Goal: Task Accomplishment & Management: Use online tool/utility

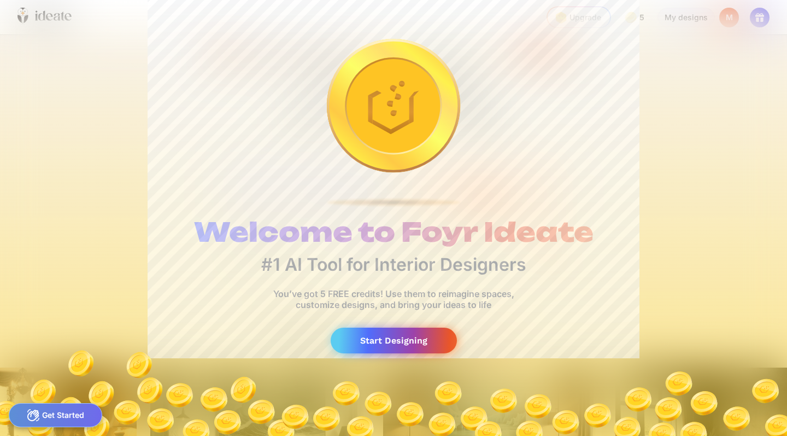
click at [395, 342] on div "Start Designing" at bounding box center [394, 340] width 126 height 26
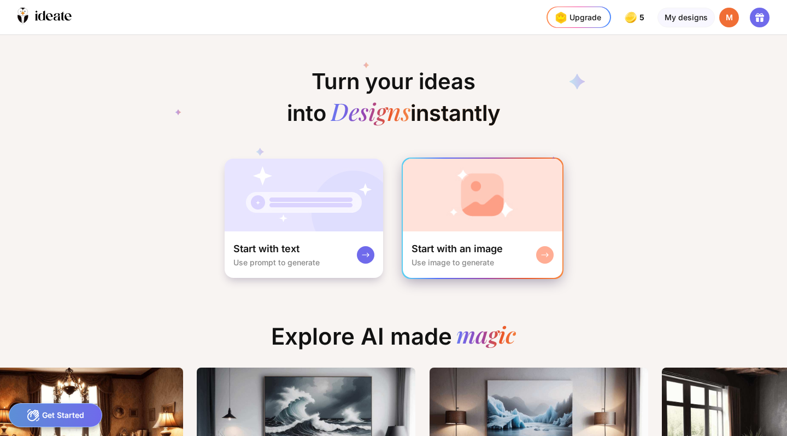
click at [549, 251] on div at bounding box center [544, 254] width 17 height 17
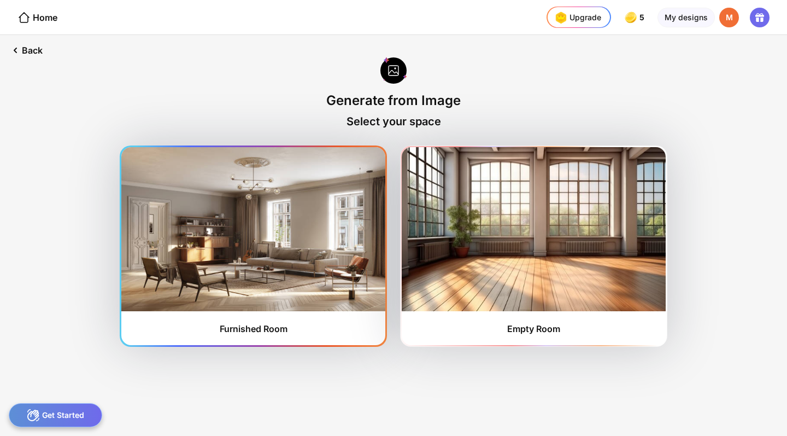
click at [345, 261] on img at bounding box center [253, 229] width 264 height 164
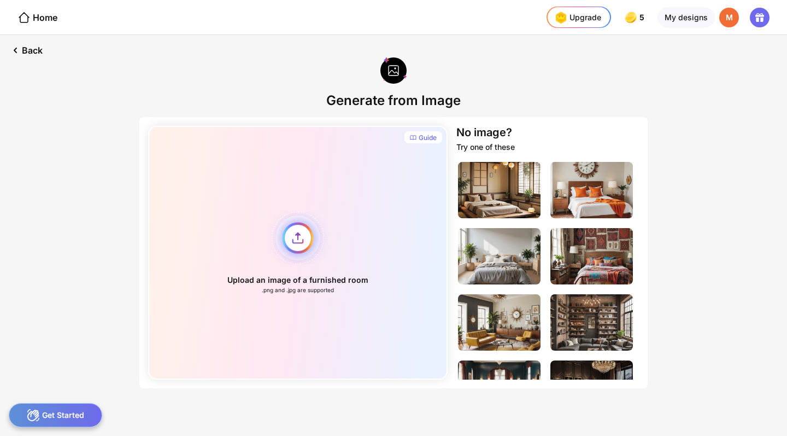
click at [303, 239] on div "Upload an image of a furnished room .png and .jpg are supported" at bounding box center [298, 253] width 300 height 254
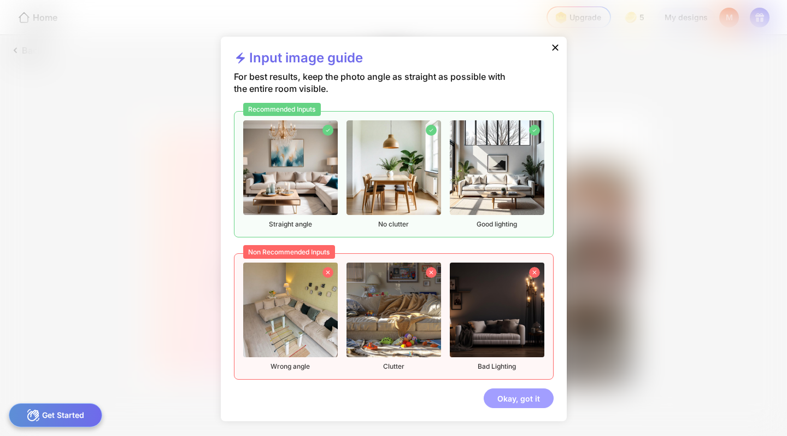
click at [517, 395] on div "Okay, got it" at bounding box center [519, 398] width 70 height 20
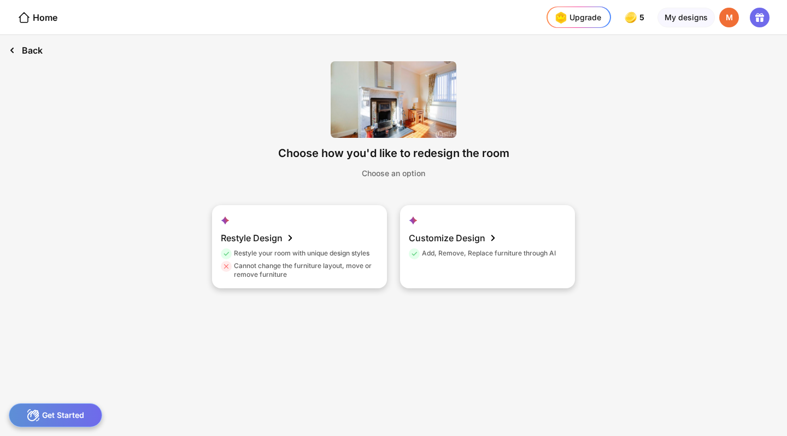
click at [40, 53] on div "Back" at bounding box center [25, 50] width 51 height 31
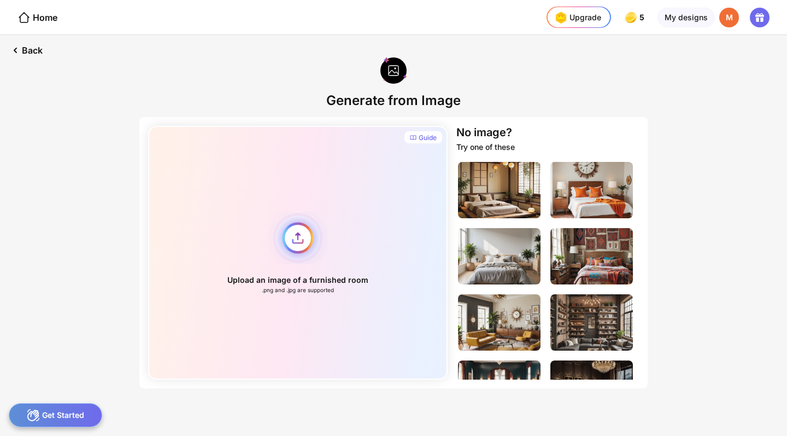
click at [300, 238] on div "Upload an image of a furnished room .png and .jpg are supported" at bounding box center [298, 253] width 300 height 254
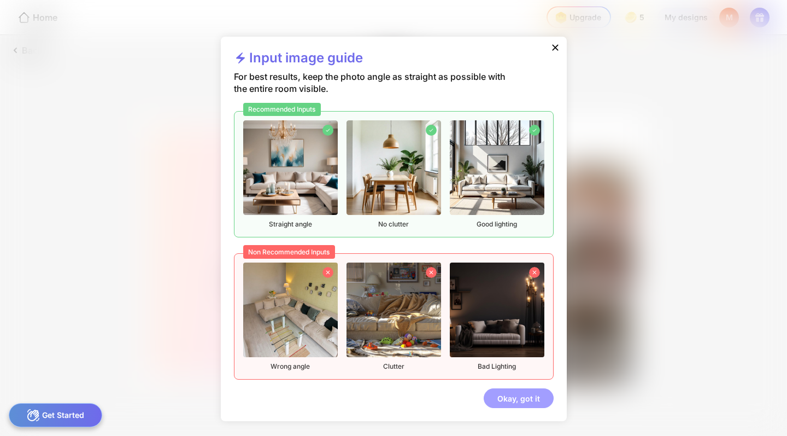
click at [532, 399] on div "Okay, got it" at bounding box center [519, 398] width 70 height 20
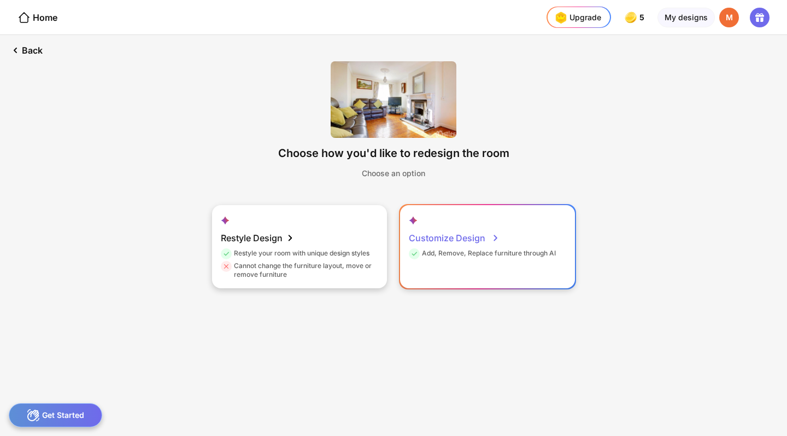
click at [477, 239] on div "Customize Design" at bounding box center [454, 238] width 91 height 22
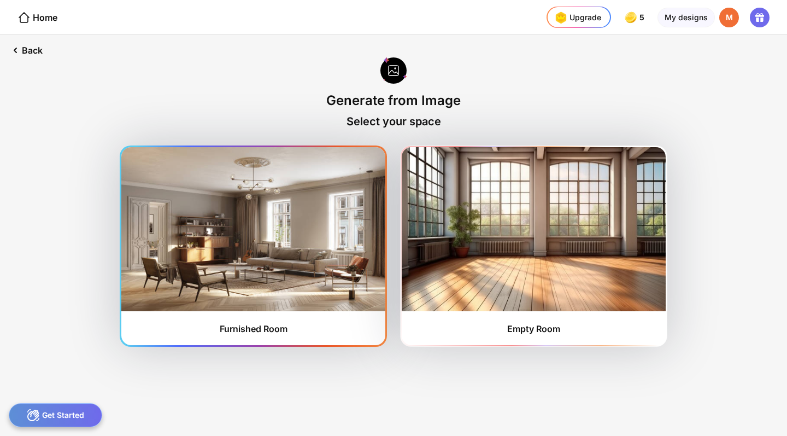
click at [310, 216] on img at bounding box center [253, 229] width 264 height 164
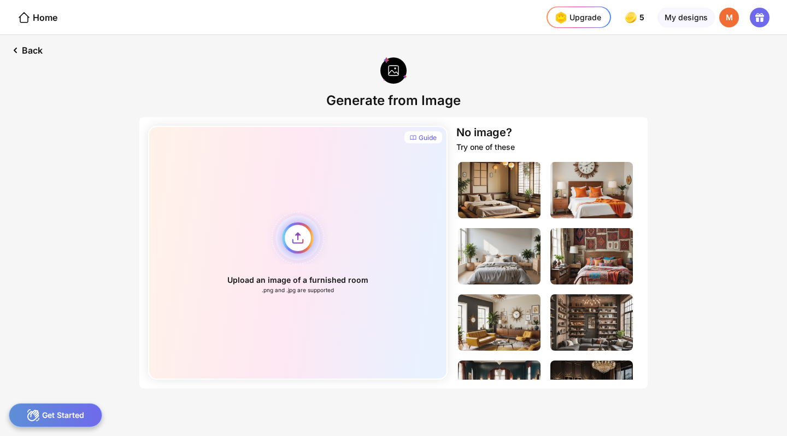
click at [301, 243] on div "Upload an image of a furnished room .png and .jpg are supported" at bounding box center [298, 253] width 300 height 254
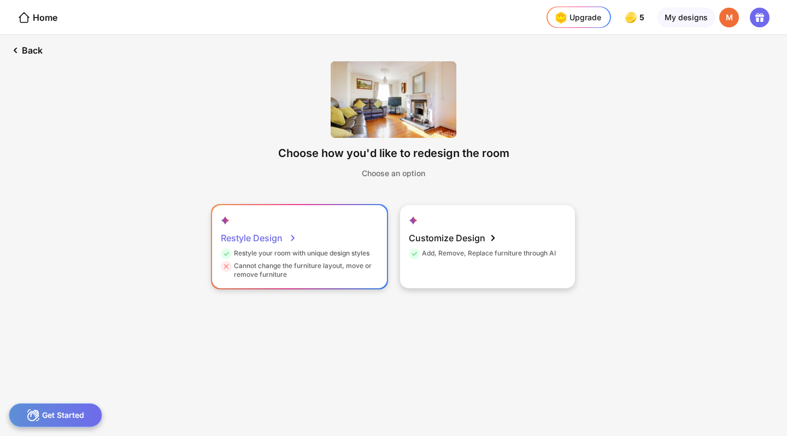
click at [262, 241] on div "Restyle Design" at bounding box center [259, 238] width 76 height 22
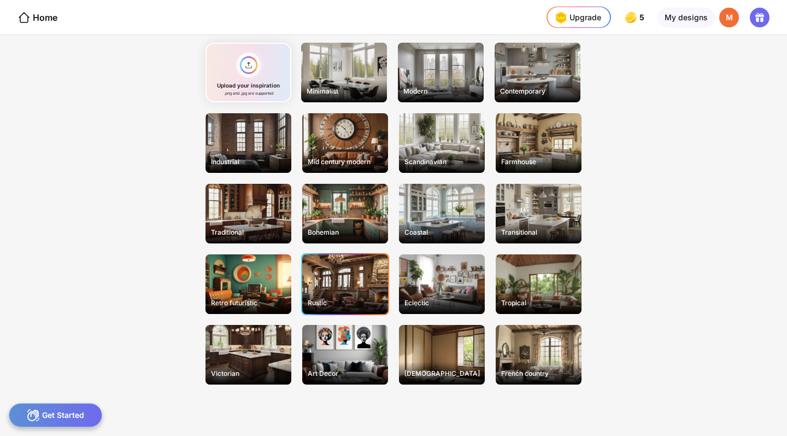
scroll to position [49, 0]
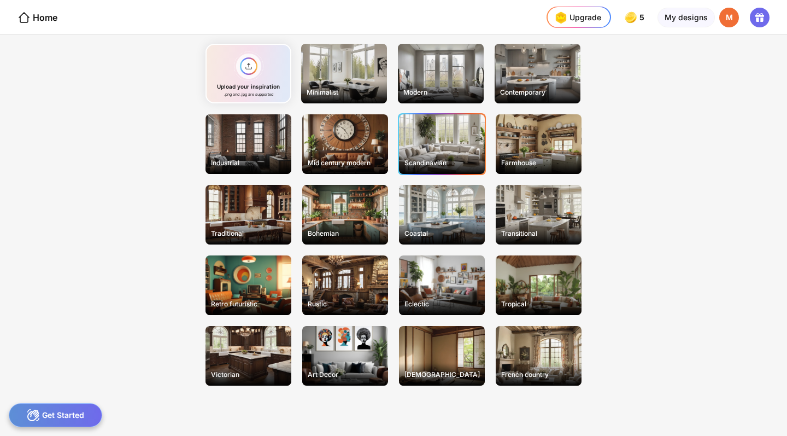
click at [447, 159] on div "Scandinavian" at bounding box center [442, 162] width 84 height 17
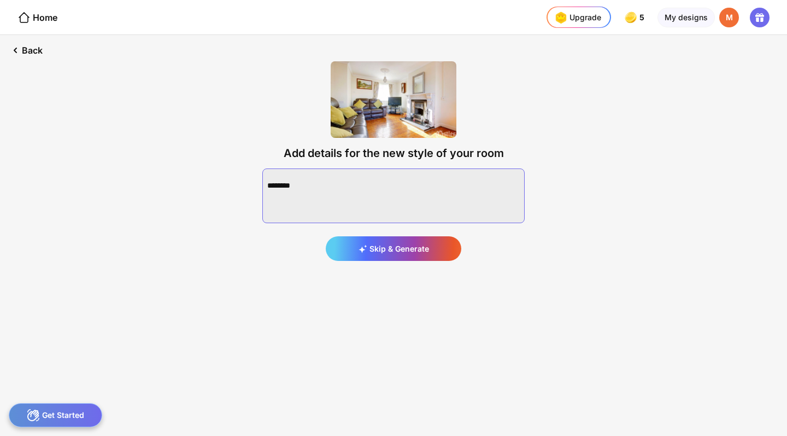
click at [407, 207] on textarea at bounding box center [393, 195] width 262 height 55
type textarea "*"
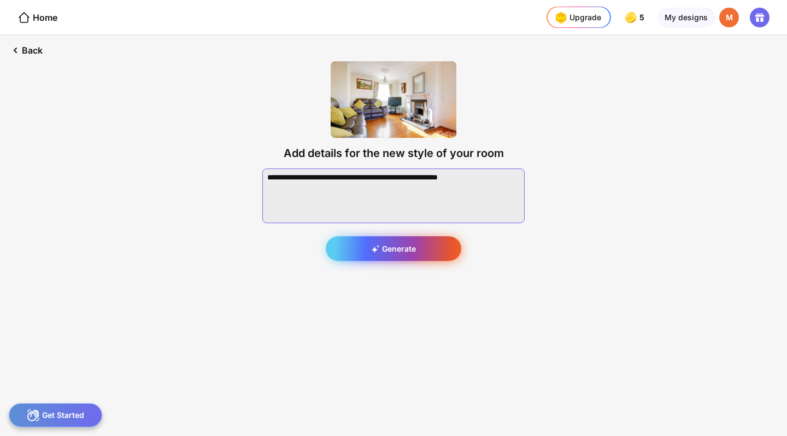
type textarea "**********"
click at [429, 254] on div "Generate" at bounding box center [394, 248] width 136 height 25
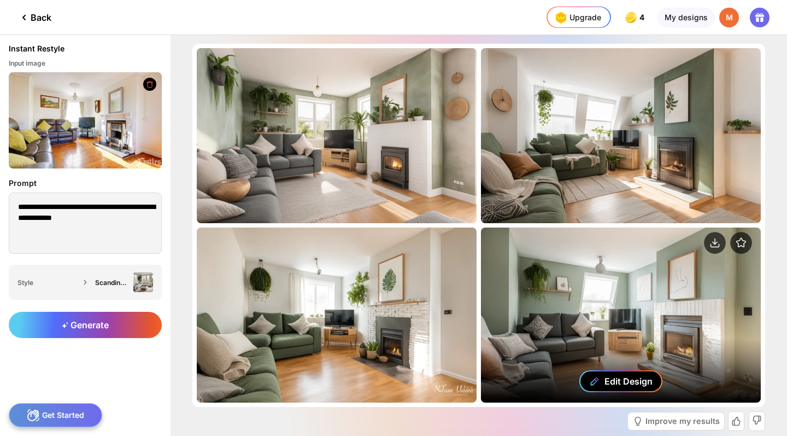
click at [612, 383] on div "Edit Design" at bounding box center [629, 381] width 48 height 11
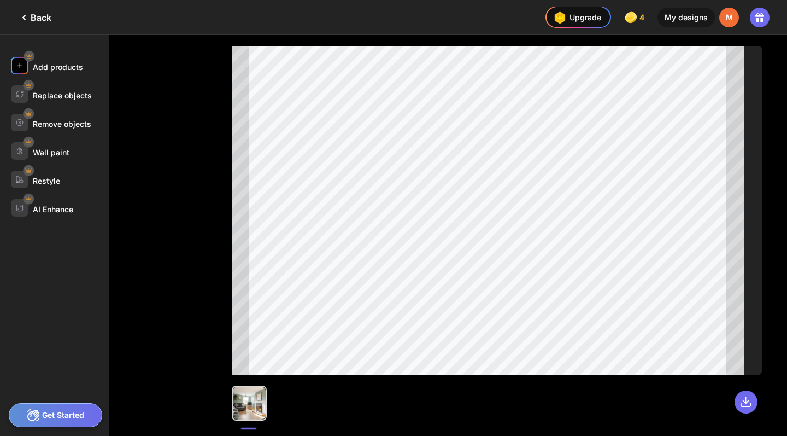
click at [52, 71] on div "Add products" at bounding box center [58, 66] width 50 height 9
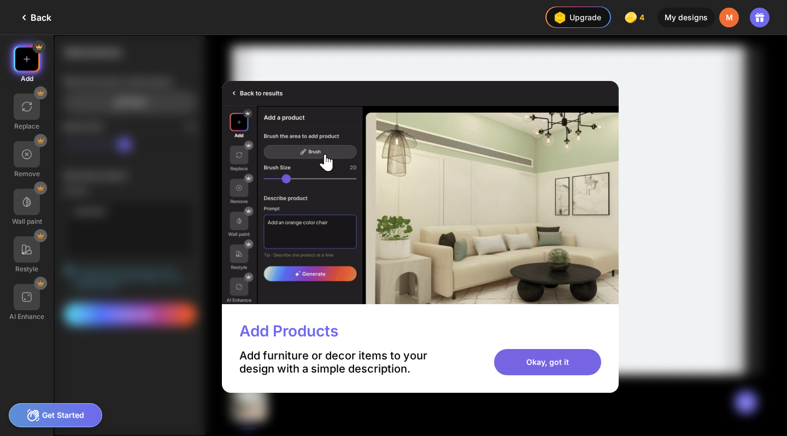
click at [557, 368] on div "Okay, got it" at bounding box center [547, 362] width 107 height 26
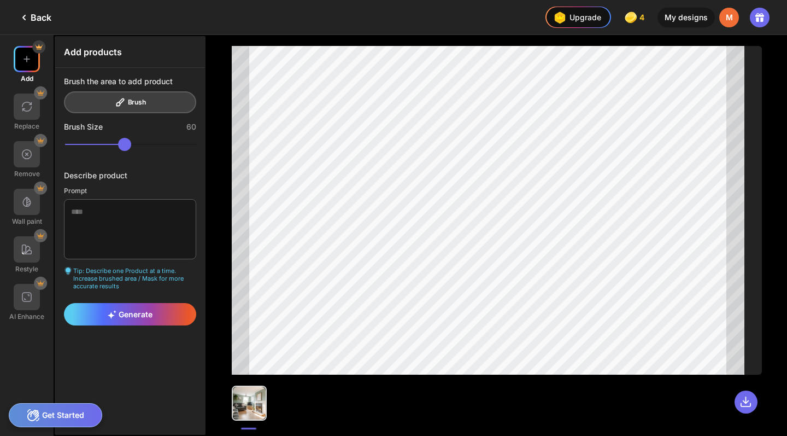
click at [90, 99] on div "Brush the area to add product Brush" at bounding box center [130, 95] width 132 height 37
click at [127, 96] on div "Brush the area to add product Brush" at bounding box center [130, 95] width 132 height 37
click at [89, 204] on textarea at bounding box center [130, 229] width 132 height 60
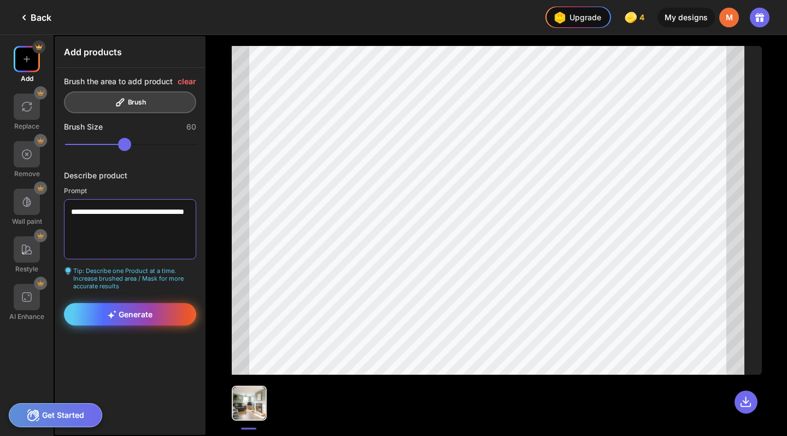
type textarea "**********"
click at [102, 322] on div "Generate" at bounding box center [130, 314] width 132 height 22
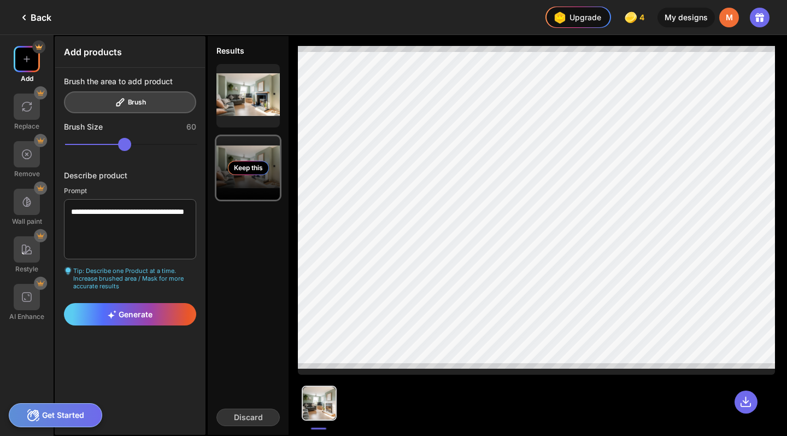
click at [226, 172] on div "Keep this" at bounding box center [247, 167] width 63 height 63
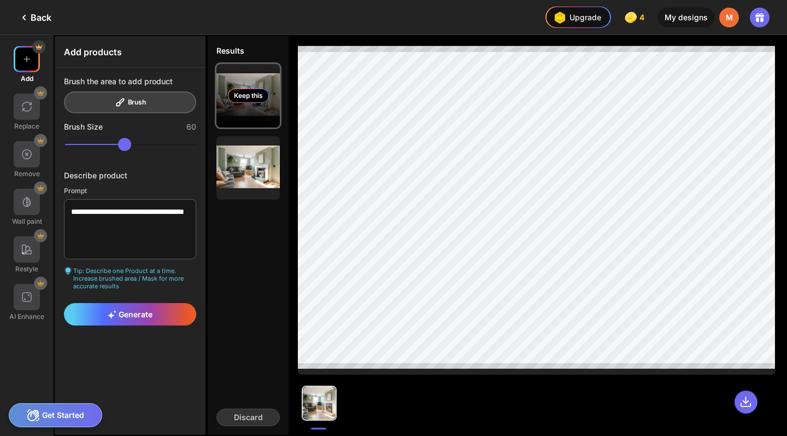
click at [247, 98] on div "Keep this" at bounding box center [248, 96] width 41 height 14
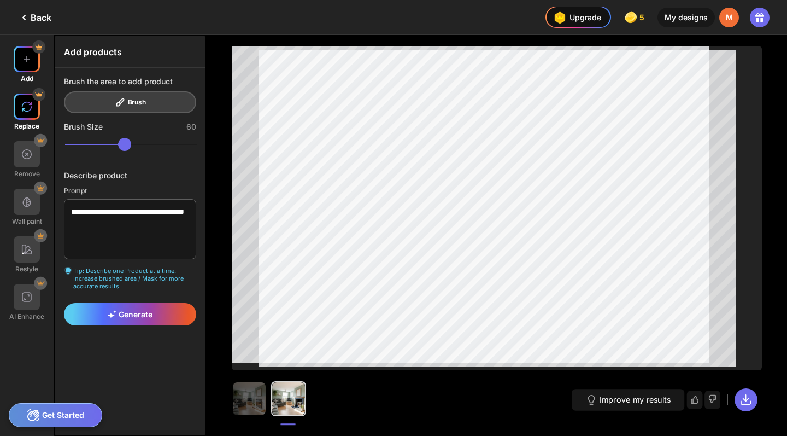
click at [30, 119] on div at bounding box center [27, 106] width 26 height 26
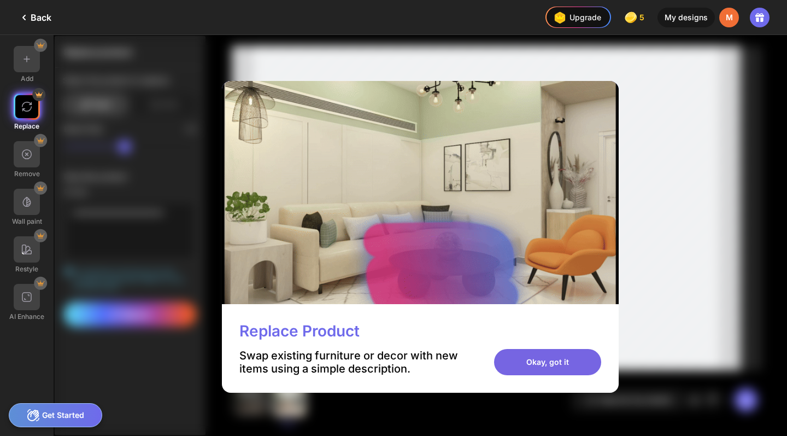
click at [573, 360] on div "Okay, got it" at bounding box center [547, 362] width 107 height 26
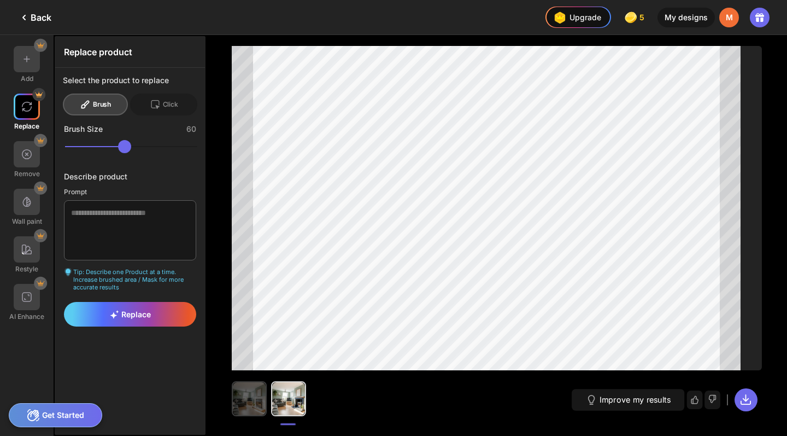
click at [251, 412] on img at bounding box center [249, 398] width 33 height 33
click at [251, 412] on div at bounding box center [249, 398] width 33 height 33
click at [98, 226] on textarea at bounding box center [130, 230] width 132 height 60
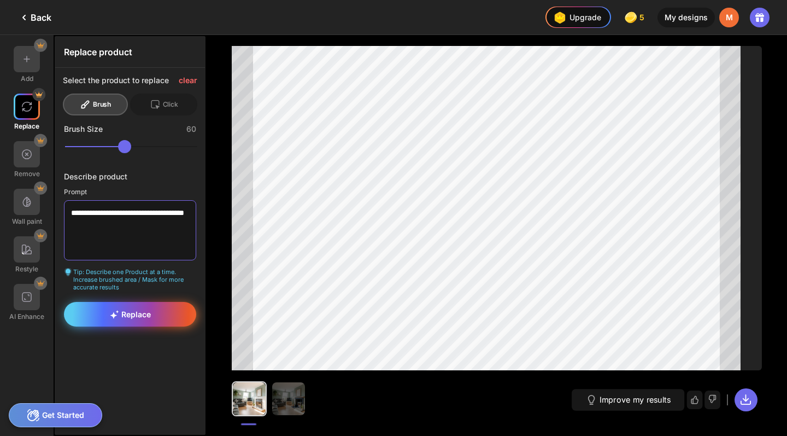
type textarea "**********"
click at [120, 309] on div "Replace" at bounding box center [130, 314] width 132 height 25
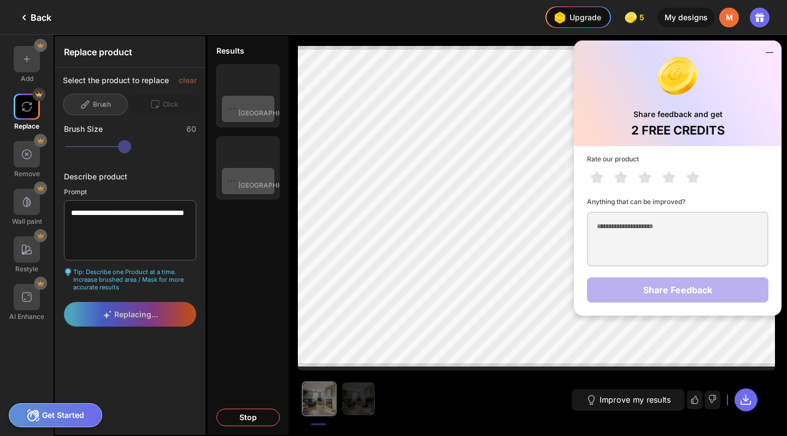
click at [773, 49] on icon at bounding box center [769, 52] width 13 height 13
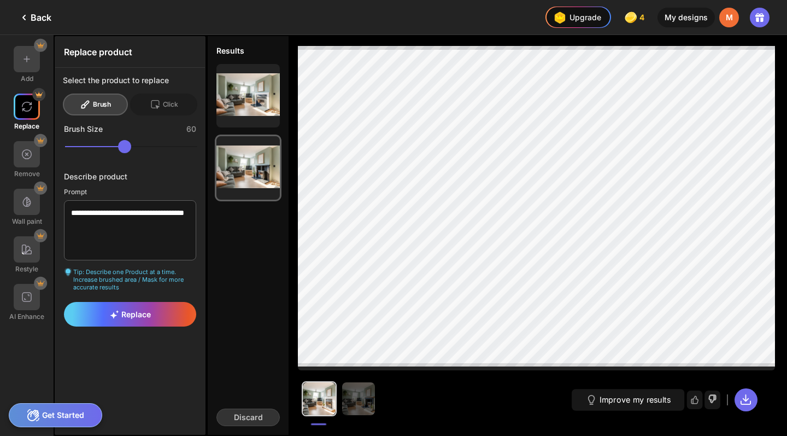
click at [712, 402] on icon at bounding box center [713, 399] width 8 height 8
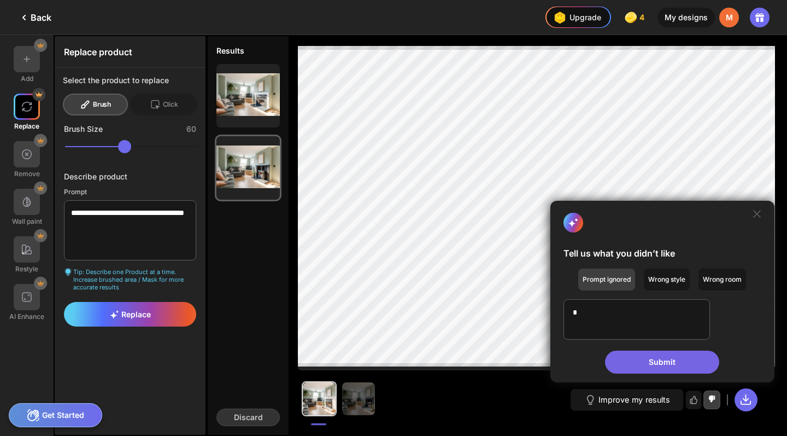
click at [644, 269] on div "Prompt ignored" at bounding box center [667, 279] width 46 height 22
click at [652, 367] on div "Submit" at bounding box center [662, 361] width 114 height 23
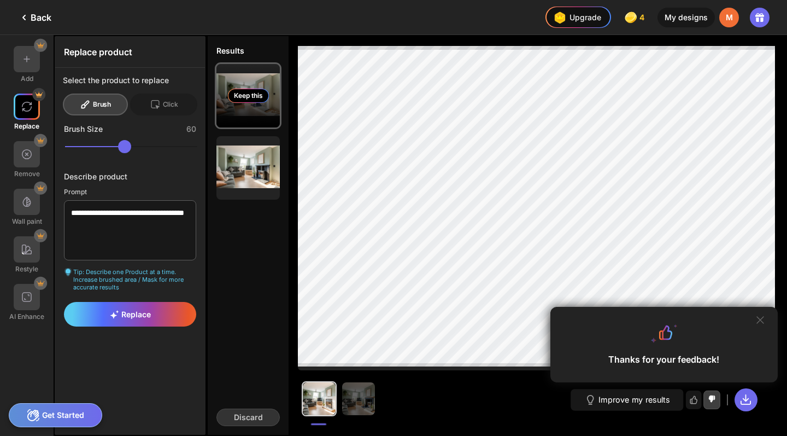
click at [250, 91] on div "Keep this" at bounding box center [248, 96] width 41 height 14
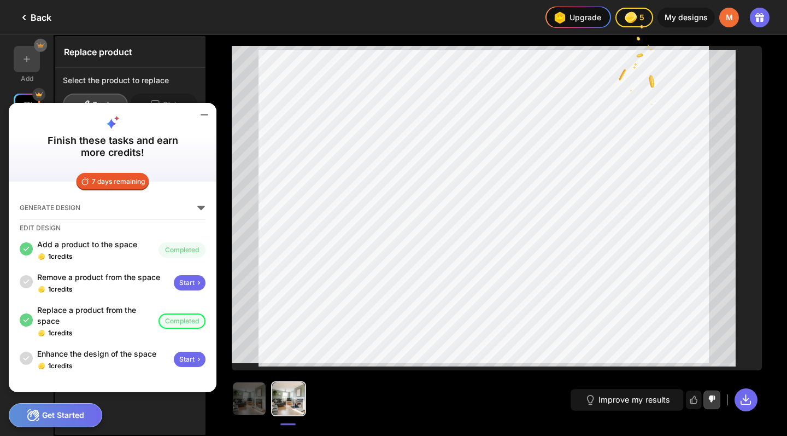
click at [204, 116] on icon at bounding box center [204, 114] width 13 height 13
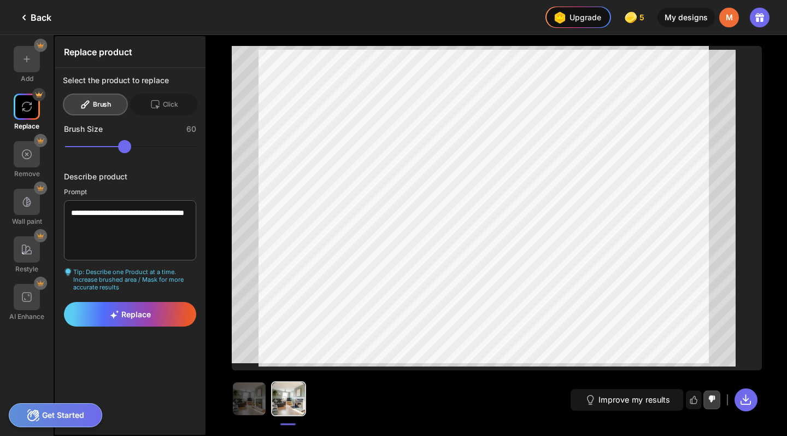
click at [37, 20] on div "Back" at bounding box center [34, 17] width 34 height 13
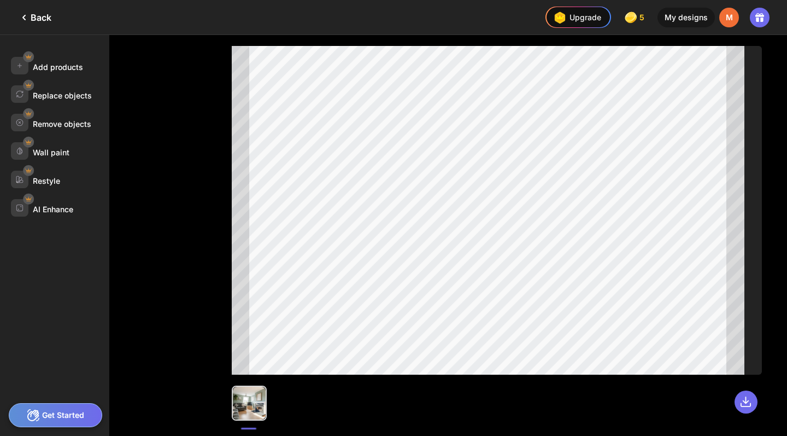
click at [40, 15] on div "Back" at bounding box center [34, 17] width 34 height 13
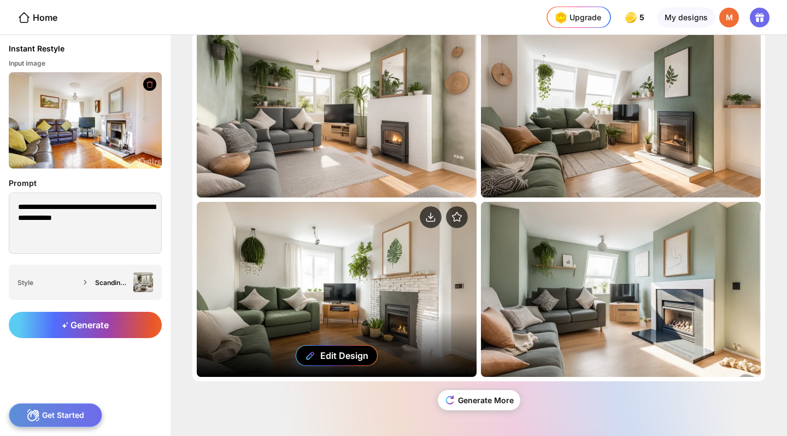
scroll to position [25, 0]
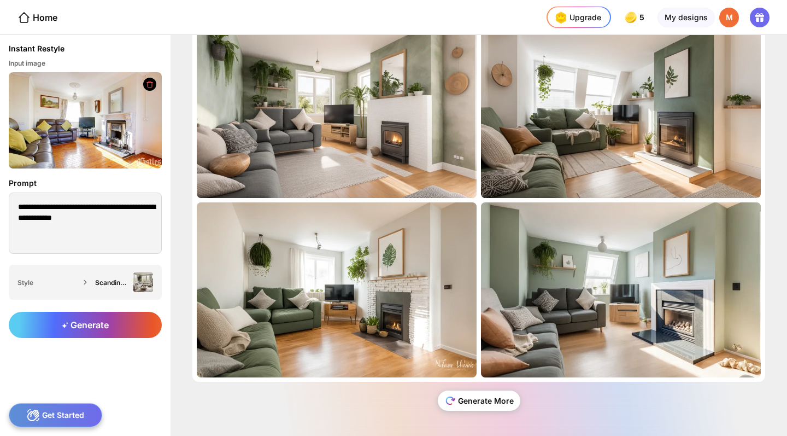
click at [476, 402] on div "Generate More" at bounding box center [479, 400] width 83 height 20
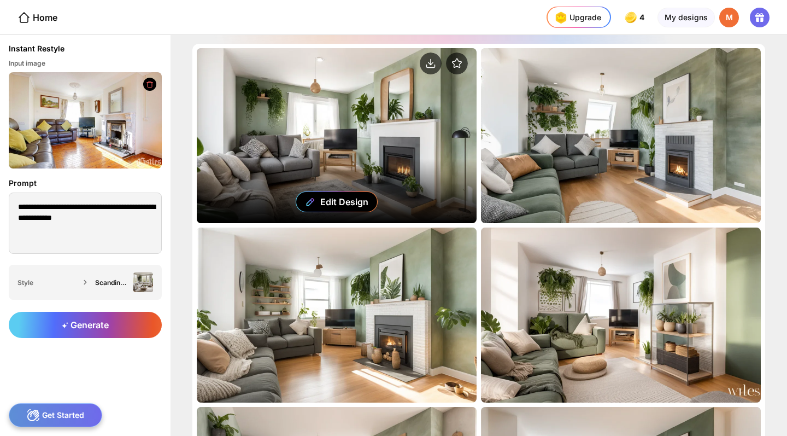
scroll to position [0, 0]
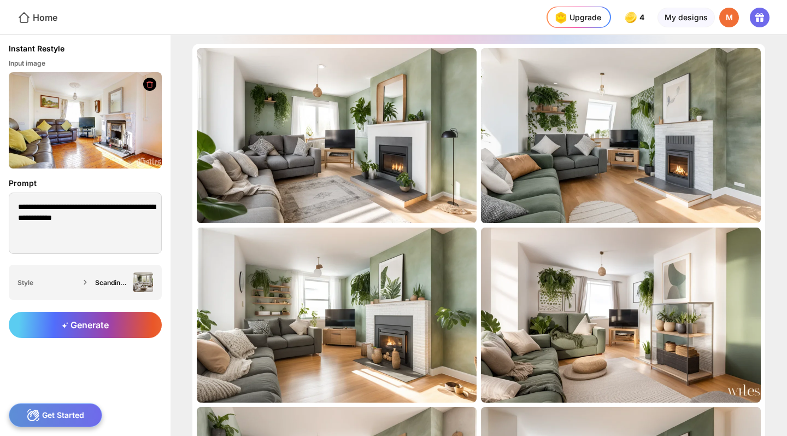
click at [45, 24] on div "Home" at bounding box center [37, 17] width 40 height 13
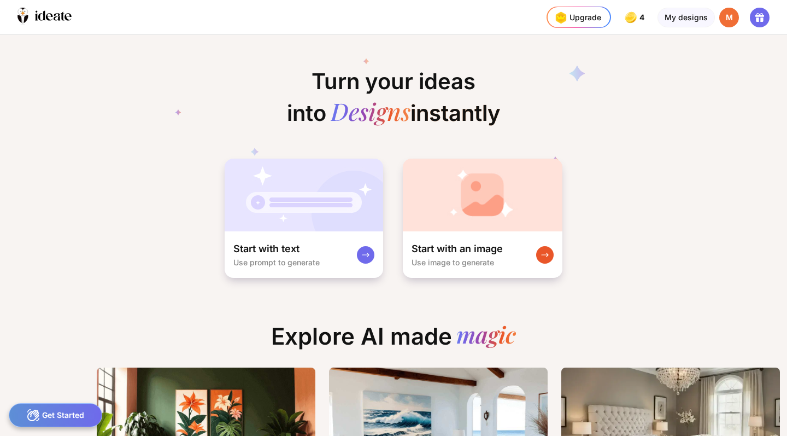
scroll to position [0, 25]
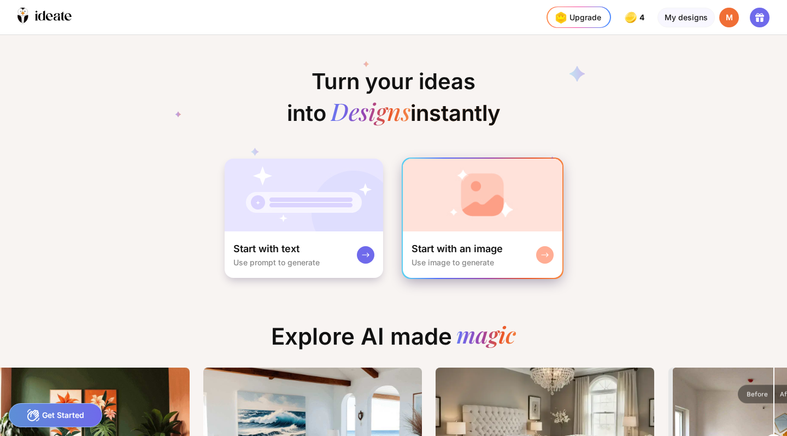
click at [545, 253] on icon at bounding box center [545, 255] width 7 height 4
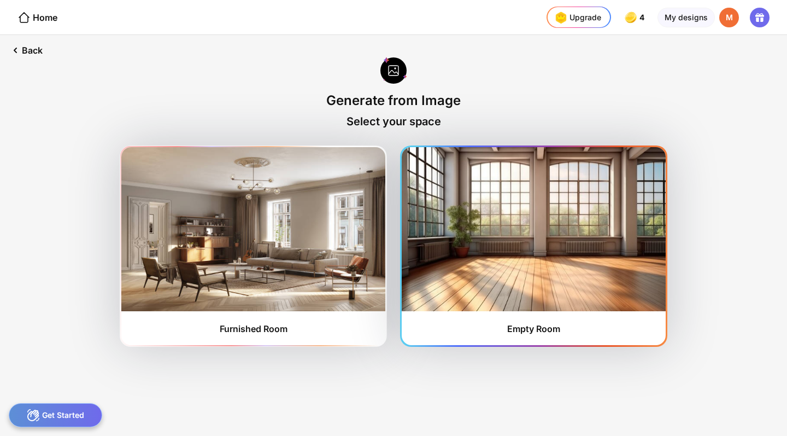
click at [573, 175] on img at bounding box center [534, 229] width 264 height 164
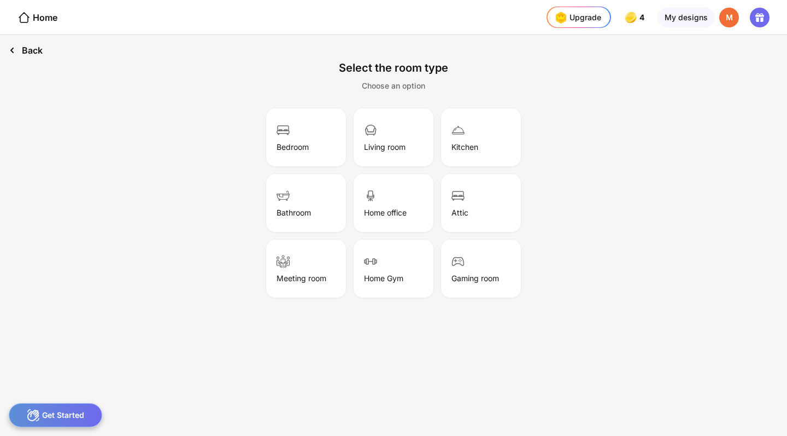
click at [29, 55] on div "Back" at bounding box center [25, 50] width 51 height 31
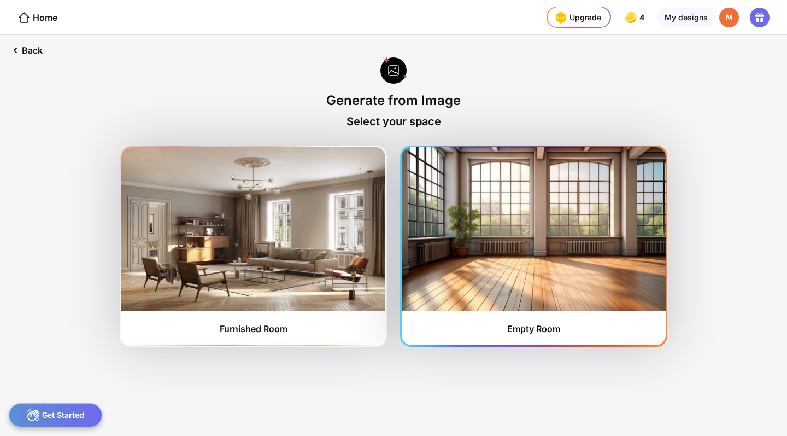
click at [445, 195] on img at bounding box center [534, 229] width 264 height 164
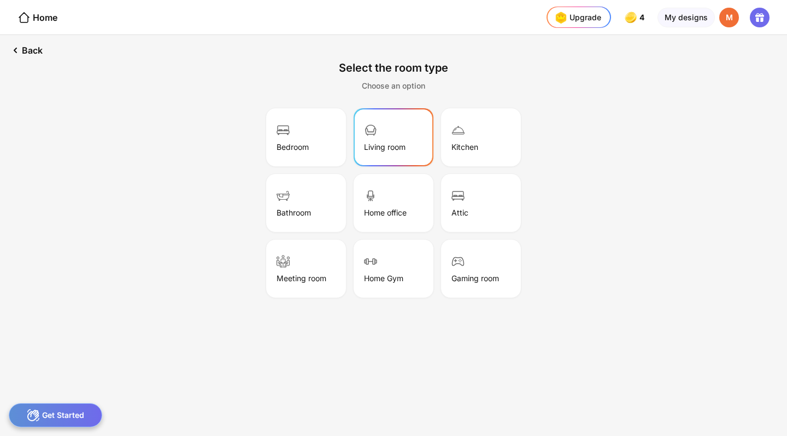
click at [381, 133] on div "Living room" at bounding box center [393, 137] width 77 height 55
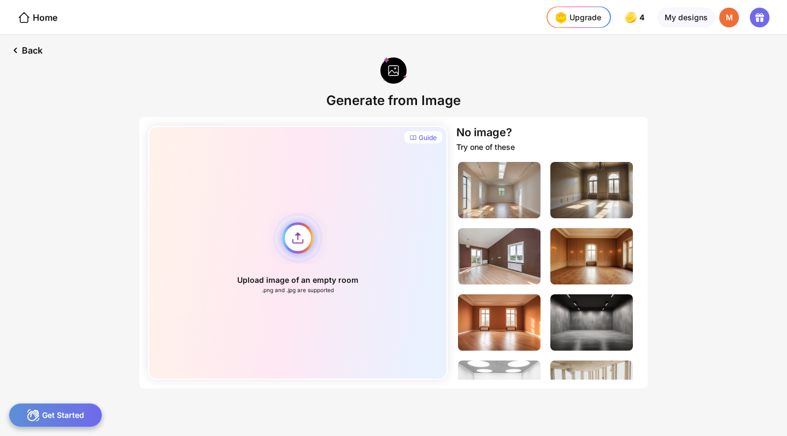
click at [300, 239] on div "Upload image of an empty room .png and .jpg are supported" at bounding box center [298, 253] width 300 height 254
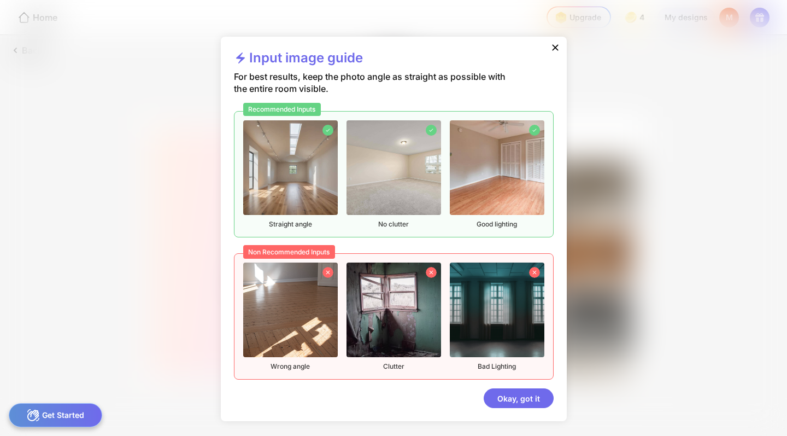
click at [554, 46] on icon at bounding box center [556, 47] width 6 height 6
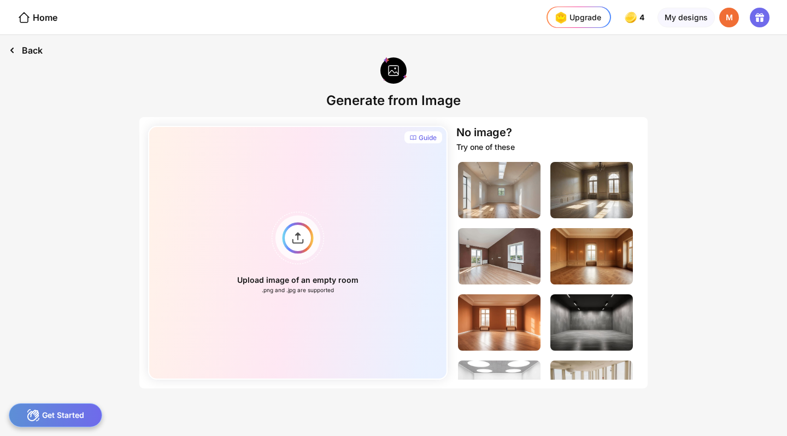
click at [28, 43] on div "Back" at bounding box center [25, 50] width 51 height 31
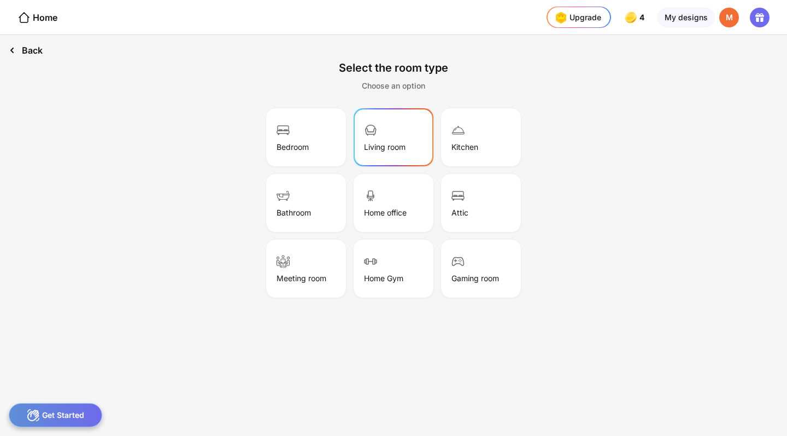
click at [20, 47] on div "Back" at bounding box center [25, 50] width 51 height 31
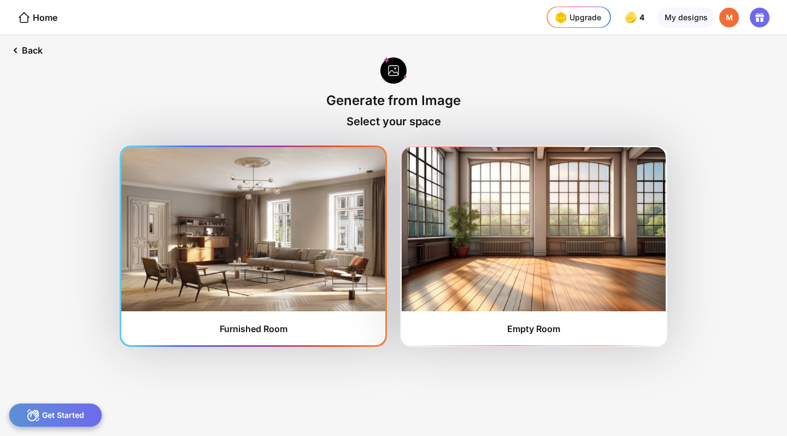
click at [280, 233] on img at bounding box center [253, 229] width 264 height 164
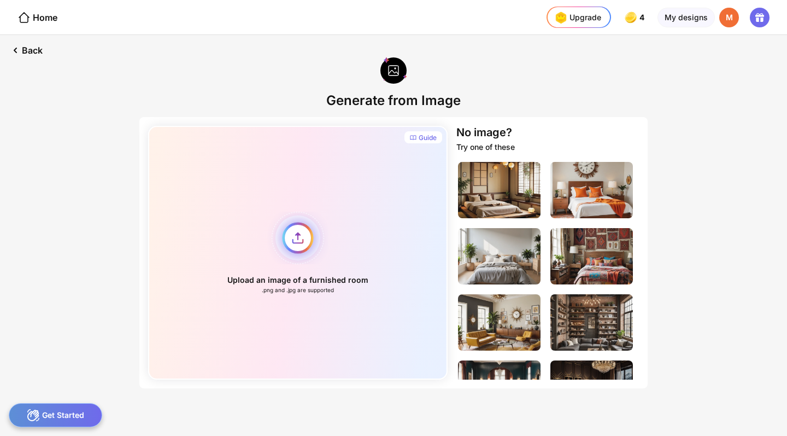
click at [301, 245] on div "Upload an image of a furnished room .png and .jpg are supported" at bounding box center [298, 253] width 300 height 254
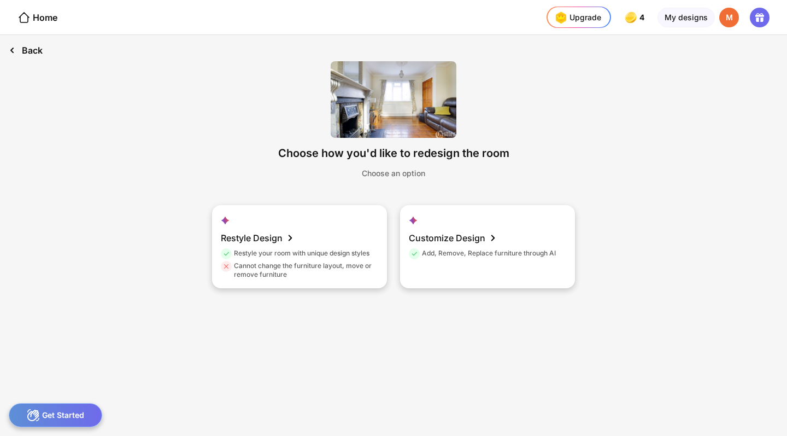
click at [21, 48] on div "Back" at bounding box center [25, 50] width 51 height 31
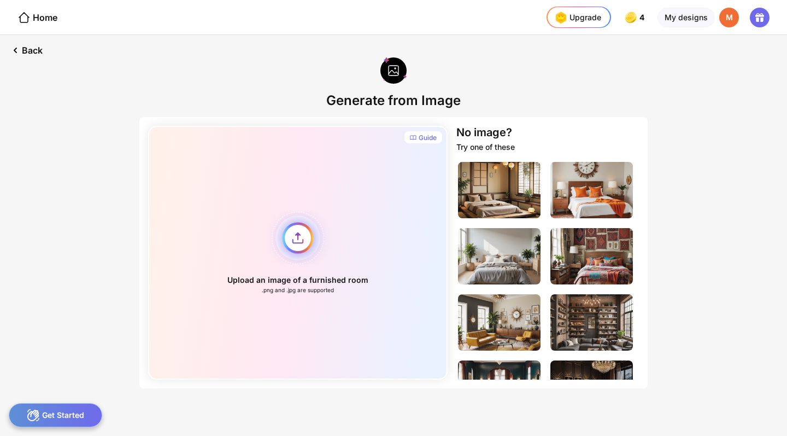
click at [297, 248] on div "Upload an image of a furnished room .png and .jpg are supported" at bounding box center [298, 253] width 300 height 254
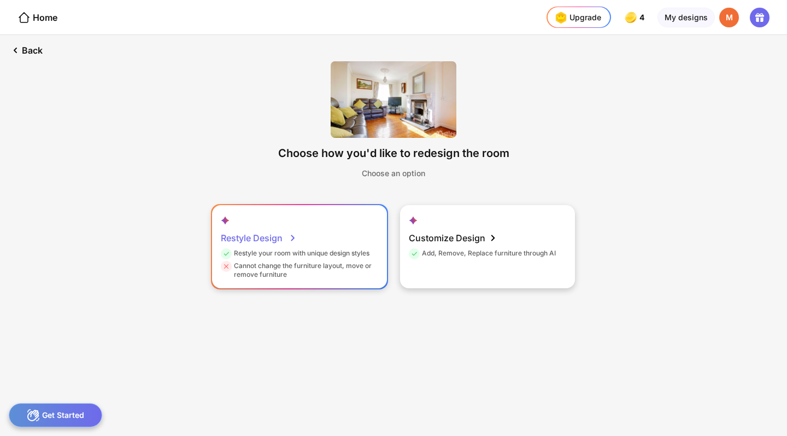
click at [265, 238] on div "Restyle Design" at bounding box center [259, 238] width 76 height 22
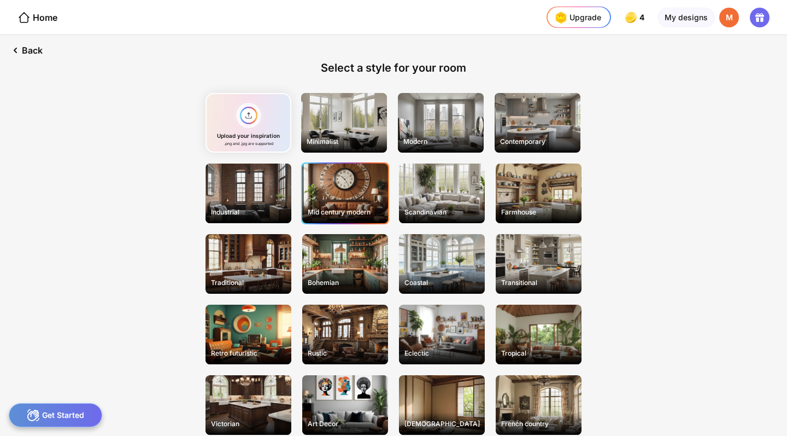
click at [352, 192] on div "Mid century modern" at bounding box center [345, 193] width 86 height 60
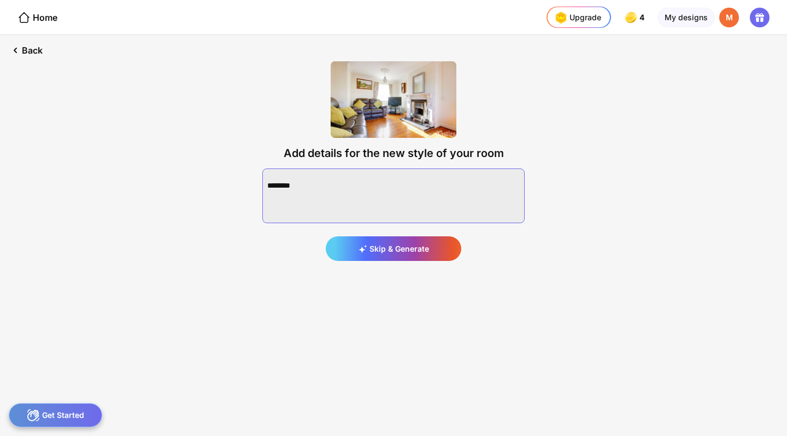
click at [350, 209] on textarea at bounding box center [393, 195] width 262 height 55
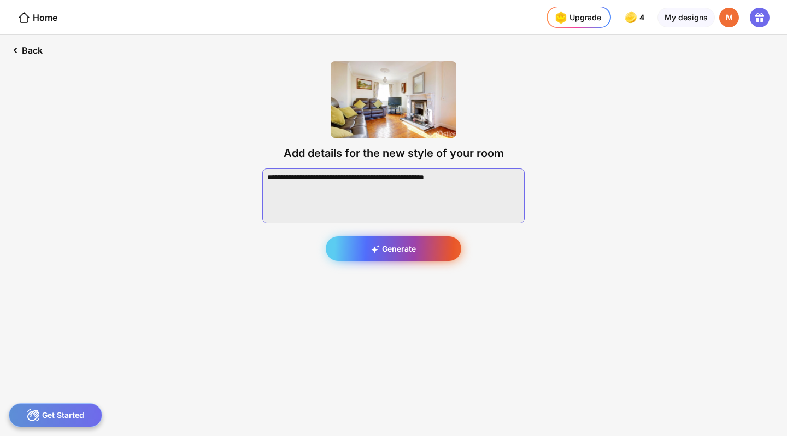
type textarea "**********"
click at [379, 247] on icon at bounding box center [375, 248] width 9 height 9
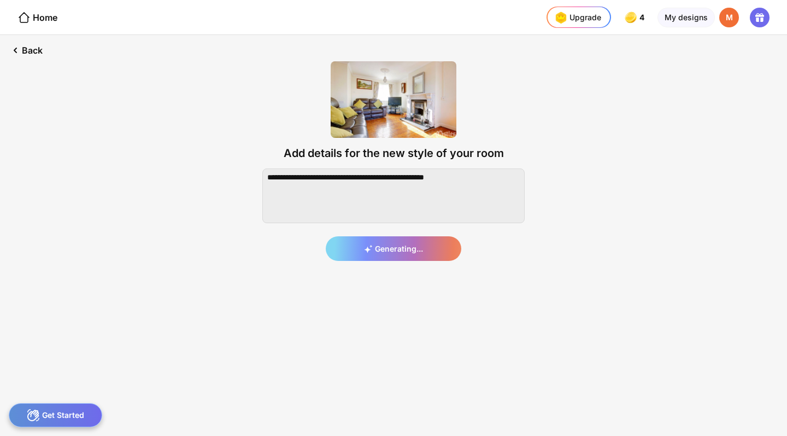
click at [406, 255] on div "Generating..." at bounding box center [393, 214] width 262 height 92
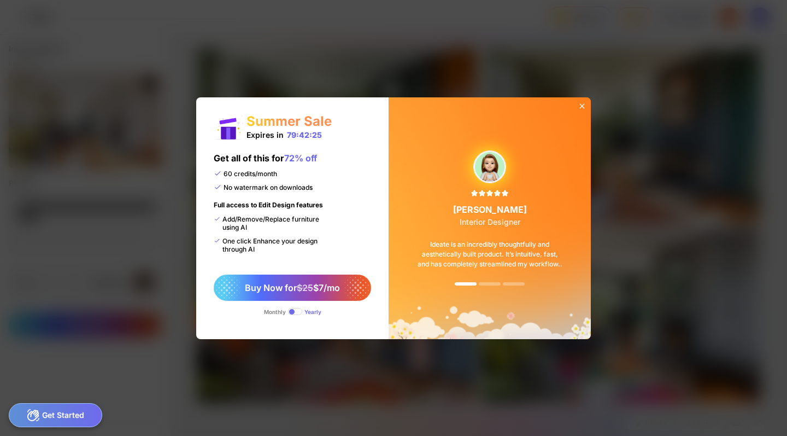
click at [584, 106] on icon at bounding box center [582, 106] width 9 height 9
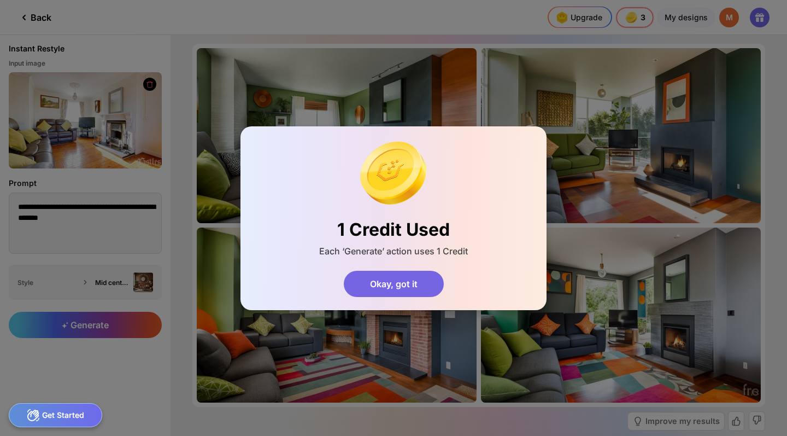
click at [406, 286] on div "Okay, got it" at bounding box center [394, 284] width 100 height 26
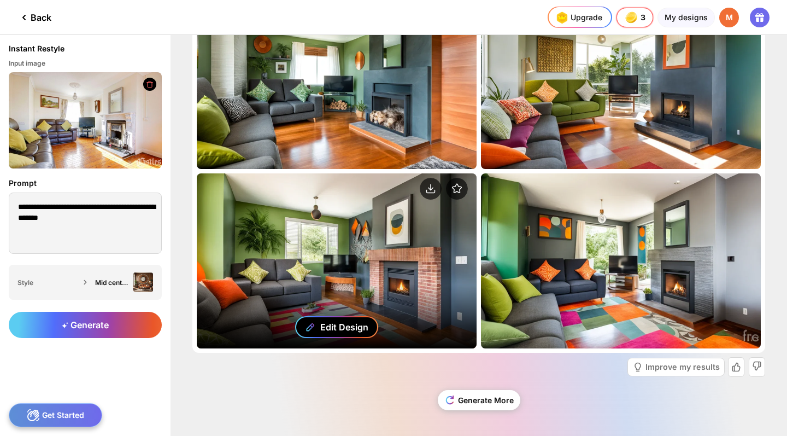
scroll to position [54, 0]
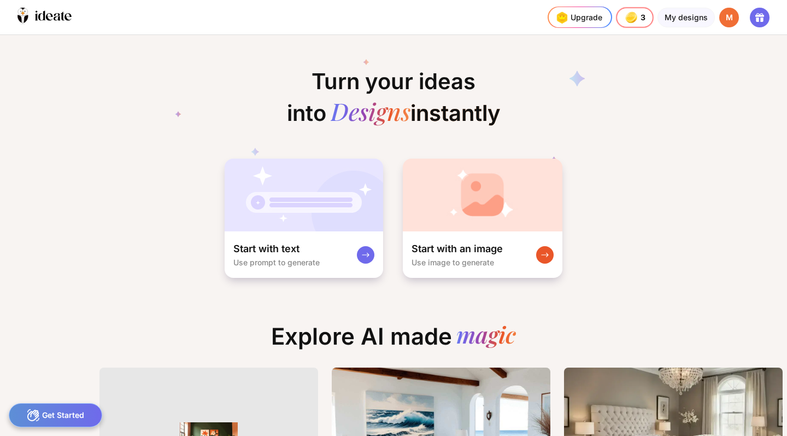
scroll to position [0, 38]
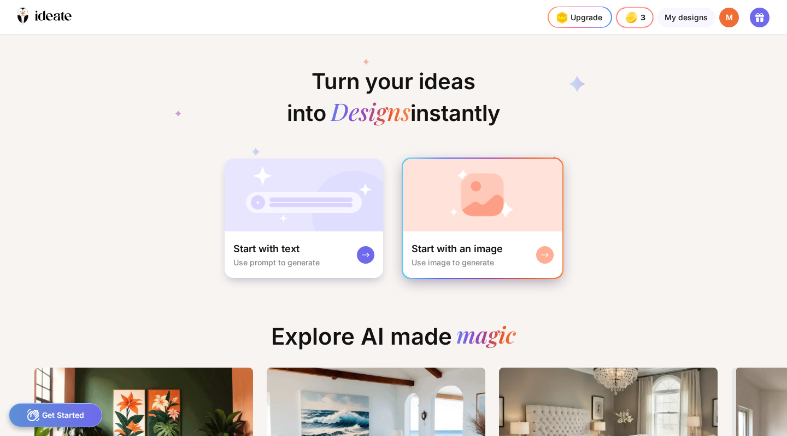
click at [438, 215] on img at bounding box center [483, 195] width 160 height 73
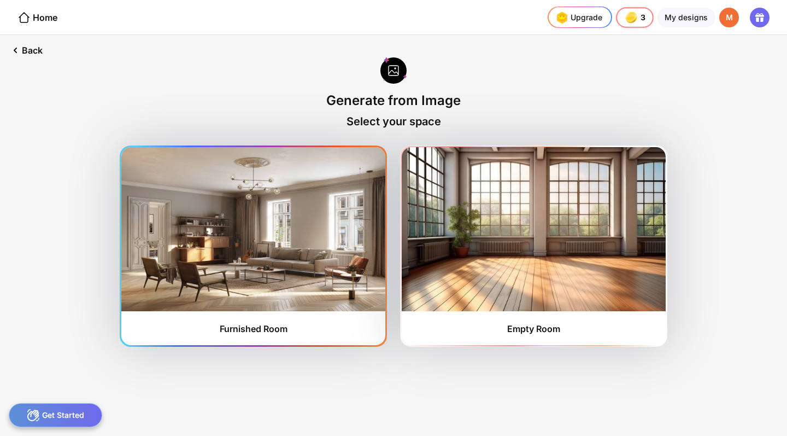
click at [290, 230] on img at bounding box center [253, 229] width 264 height 164
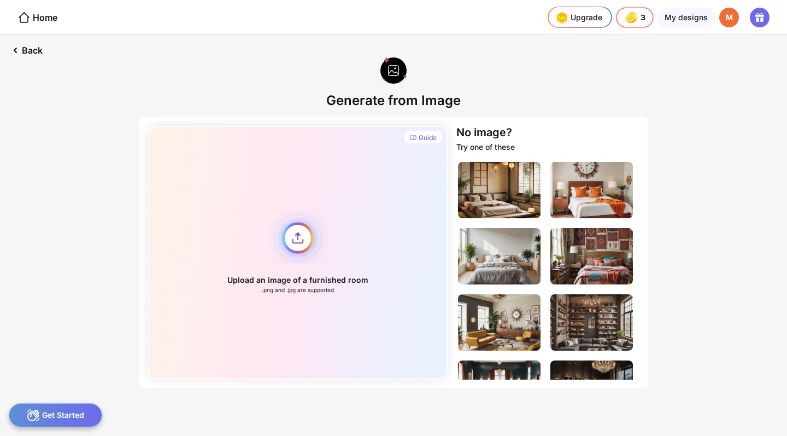
click at [276, 245] on div "Upload an image of a furnished room .png and .jpg are supported" at bounding box center [298, 253] width 300 height 254
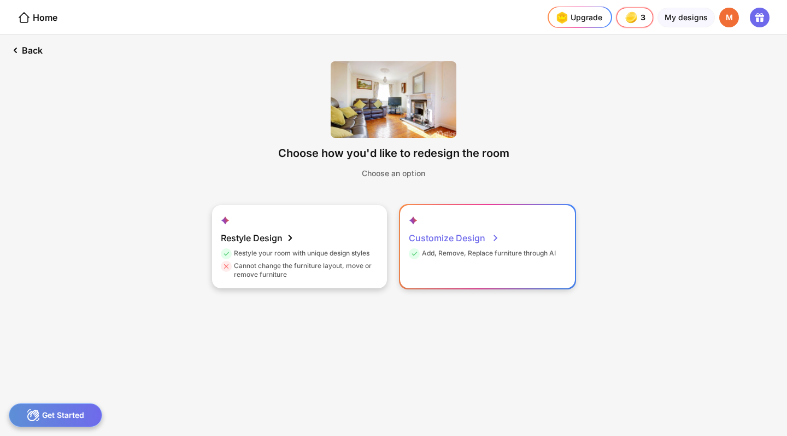
click at [473, 244] on div "Customize Design" at bounding box center [454, 238] width 91 height 22
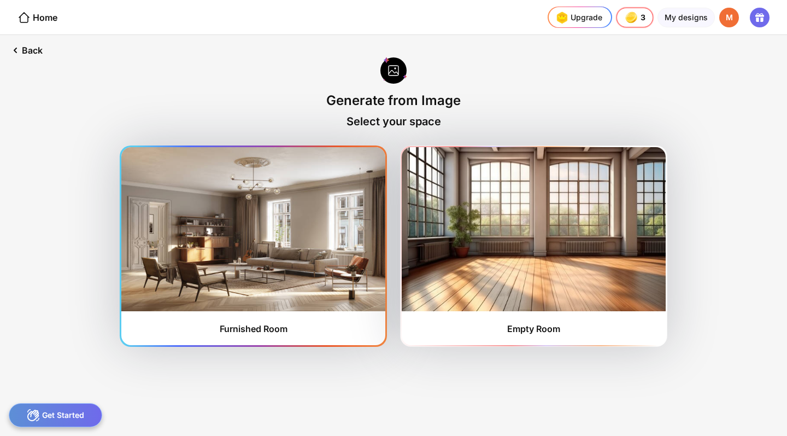
click at [228, 221] on img at bounding box center [253, 229] width 264 height 164
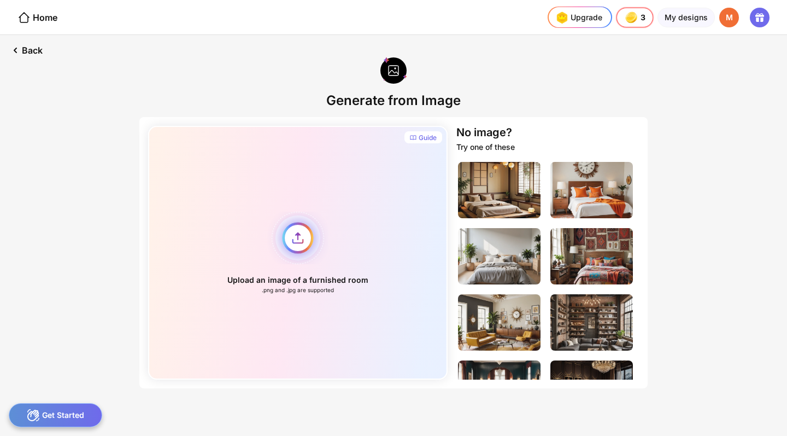
click at [302, 243] on div "Upload an image of a furnished room .png and .jpg are supported" at bounding box center [298, 253] width 300 height 254
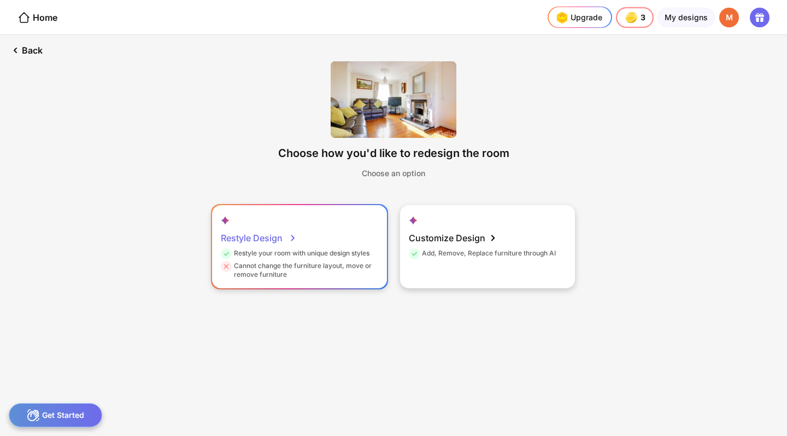
click at [300, 227] on div "Restyle Design Restyle your room with unique design styles Cannot change the fu…" at bounding box center [299, 246] width 175 height 83
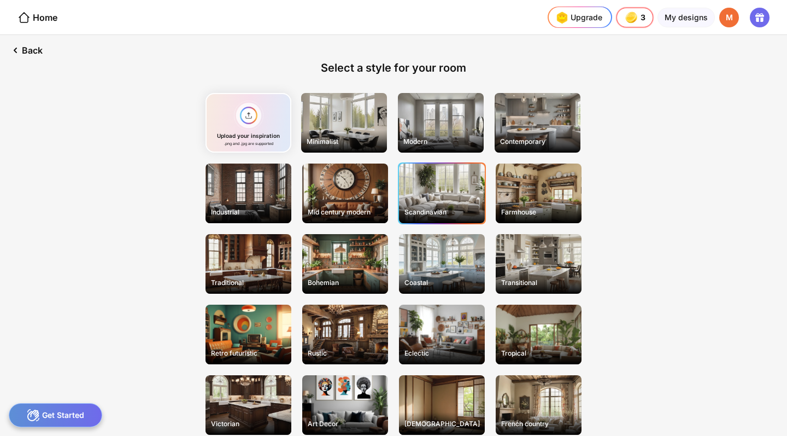
click at [450, 185] on div "Scandinavian" at bounding box center [442, 193] width 86 height 60
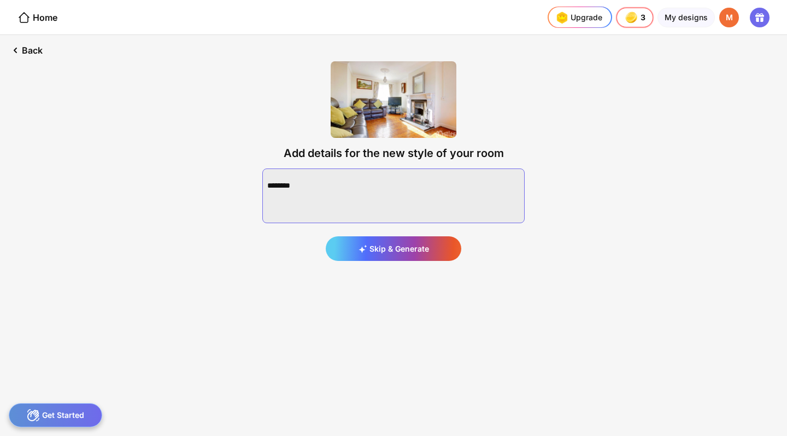
click at [426, 194] on textarea at bounding box center [393, 195] width 262 height 55
type textarea "*"
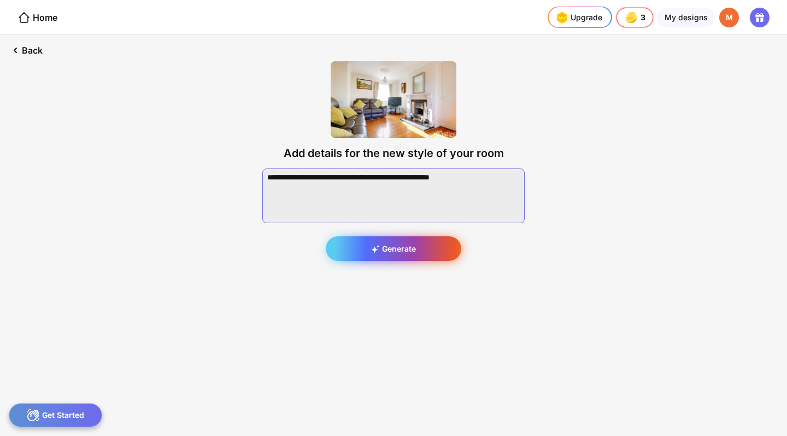
type textarea "**********"
click at [397, 250] on div "Generate" at bounding box center [394, 248] width 136 height 25
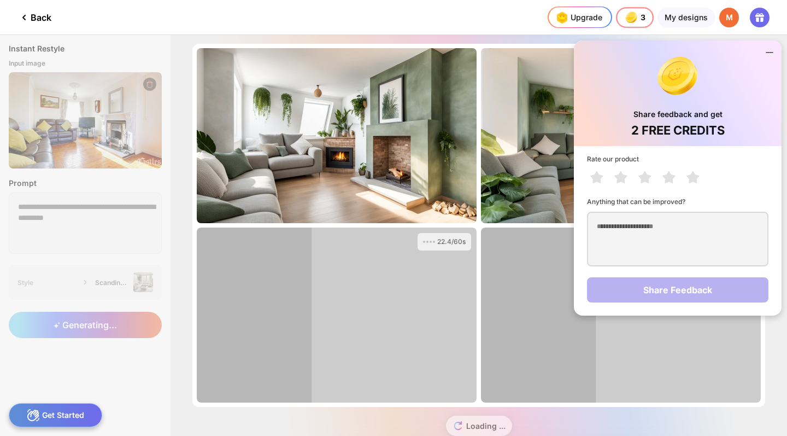
click at [775, 51] on icon at bounding box center [769, 52] width 13 height 13
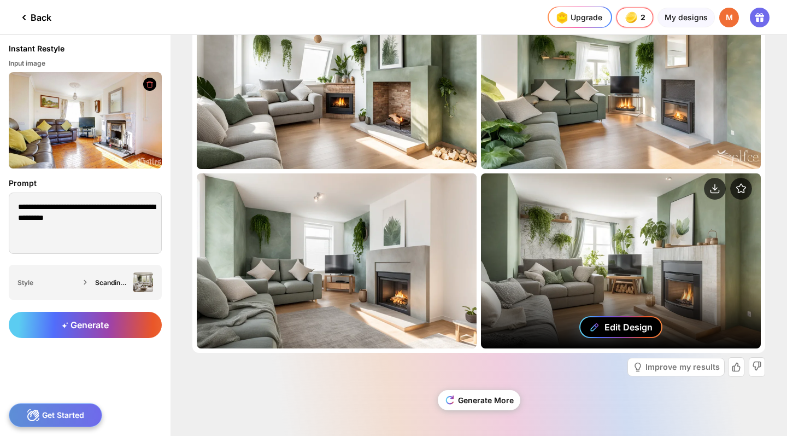
scroll to position [54, 0]
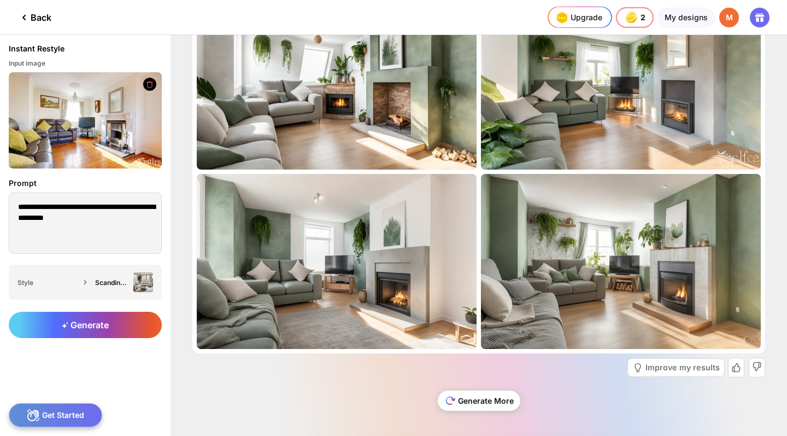
click at [494, 405] on div "Generate More" at bounding box center [479, 400] width 83 height 20
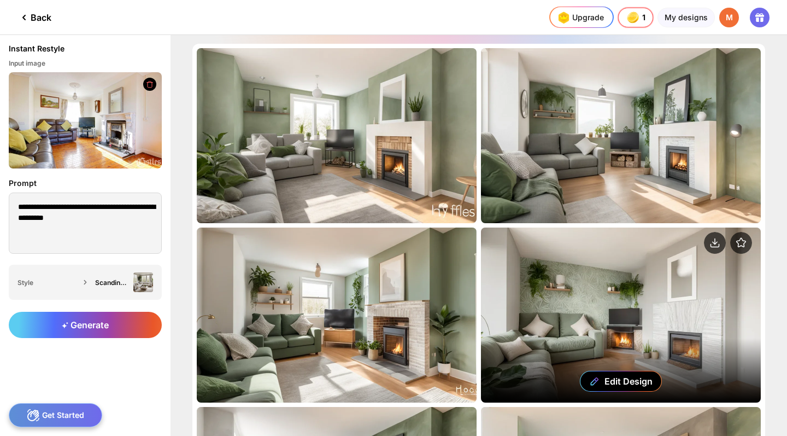
scroll to position [0, 0]
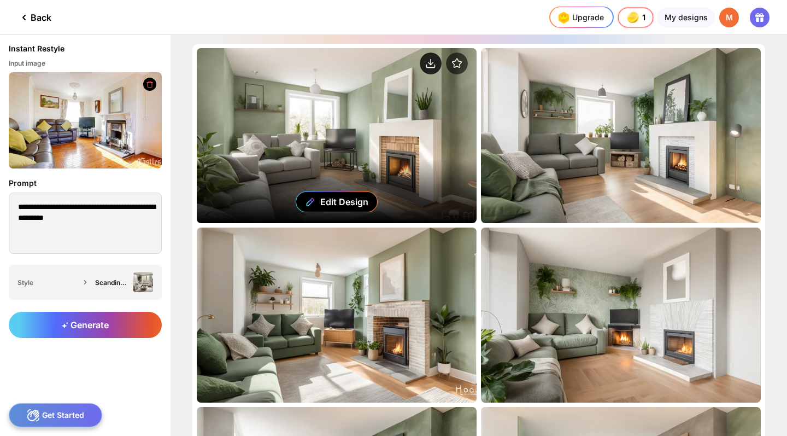
click at [434, 62] on circle at bounding box center [431, 63] width 22 height 22
